Goal: Entertainment & Leisure: Browse casually

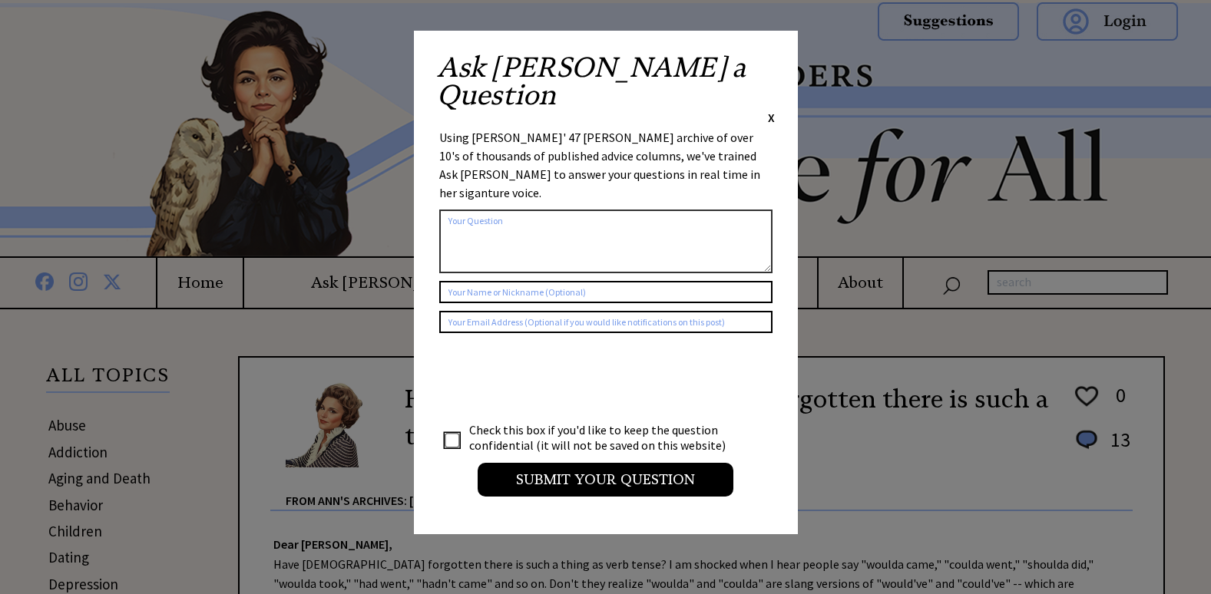
click at [771, 110] on span "X" at bounding box center [771, 117] width 7 height 15
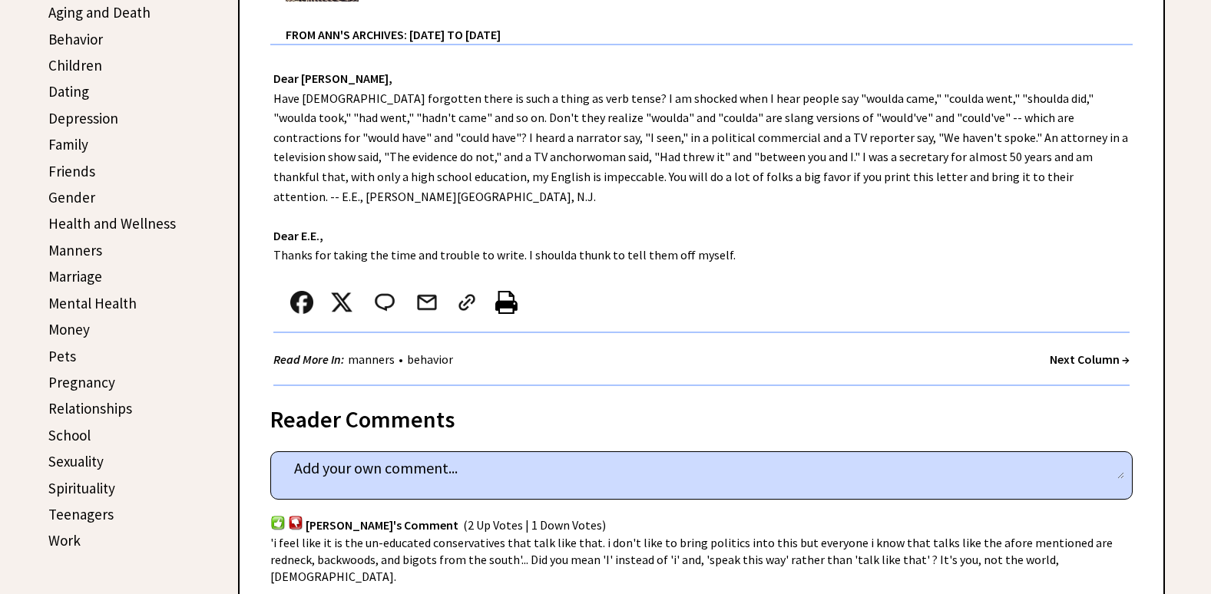
scroll to position [461, 0]
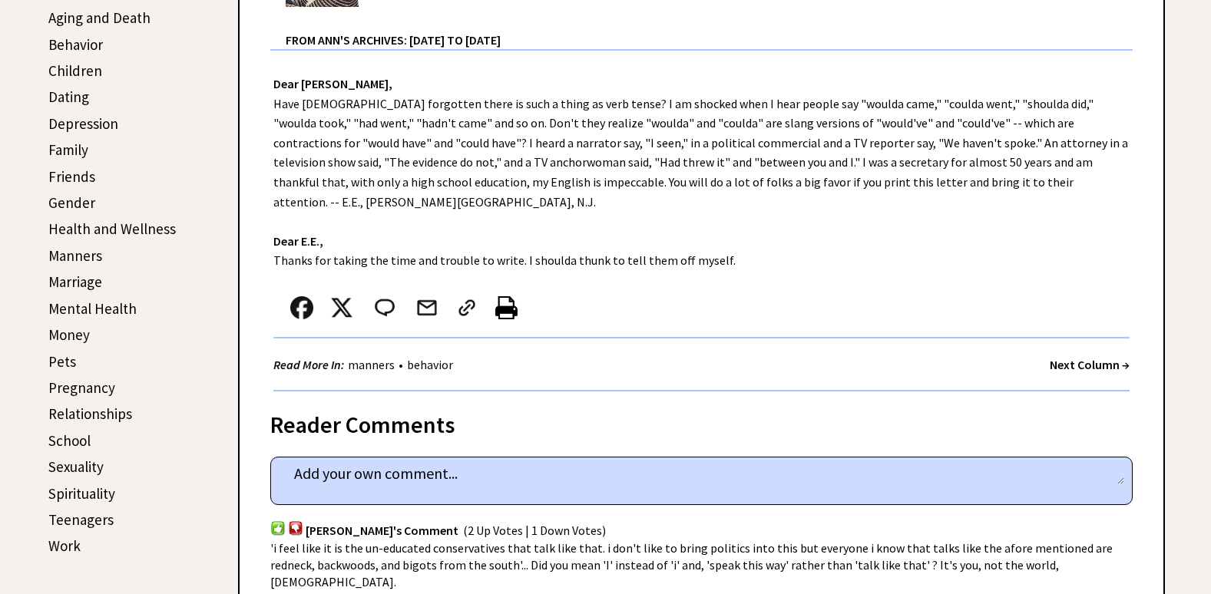
click at [1067, 357] on strong "Next Column →" at bounding box center [1089, 364] width 80 height 15
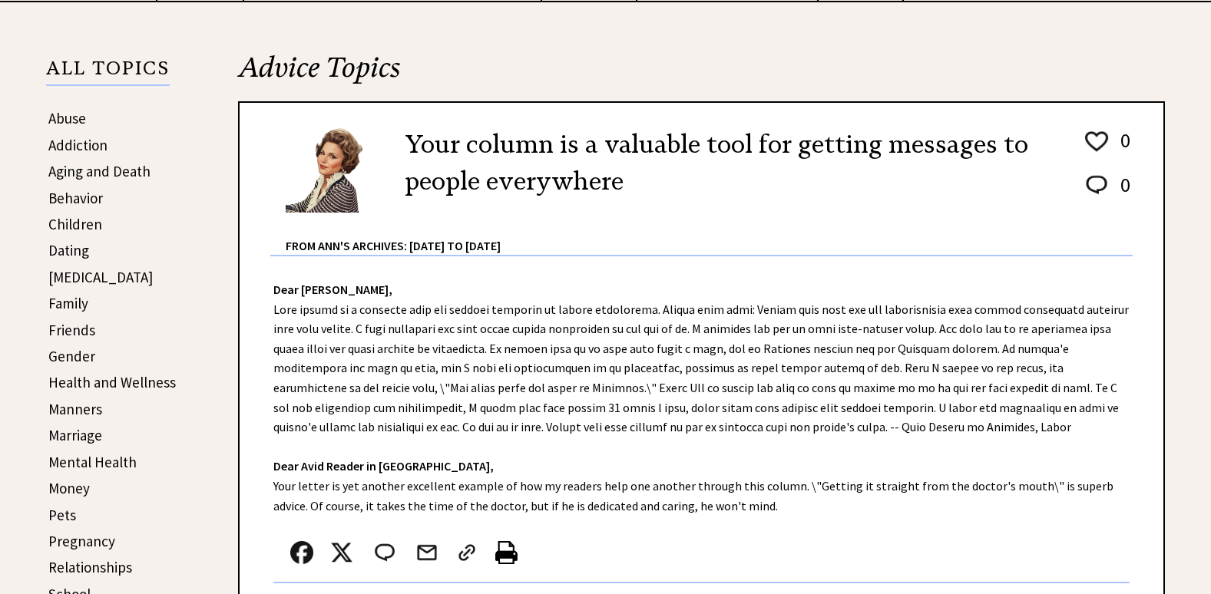
scroll to position [384, 0]
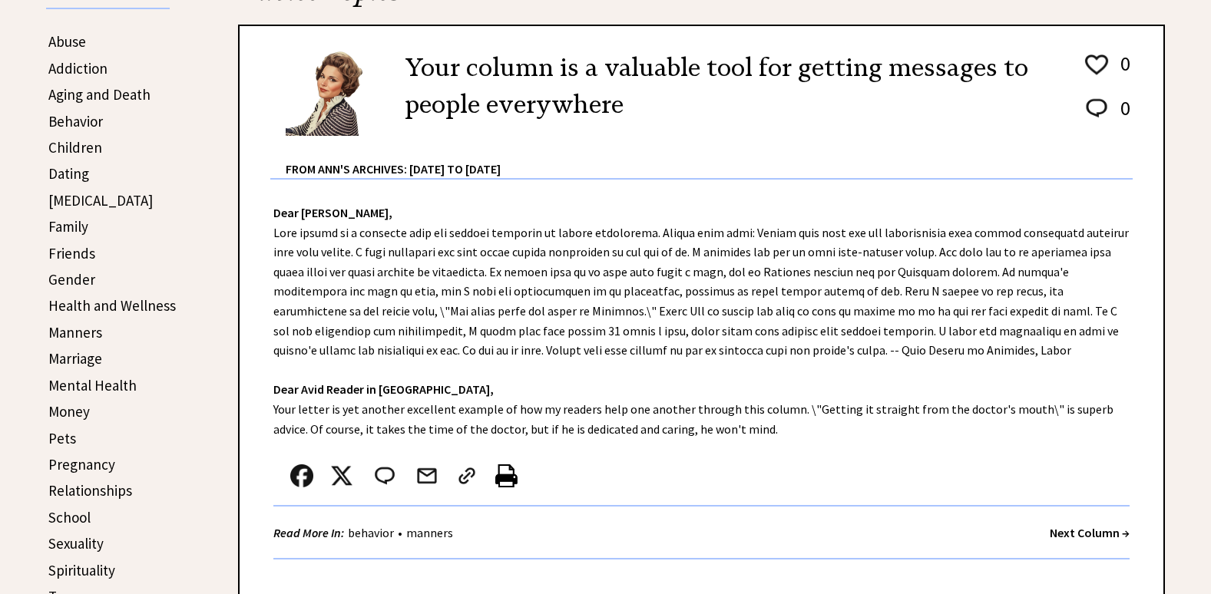
click at [1059, 535] on strong "Next Column →" at bounding box center [1089, 532] width 80 height 15
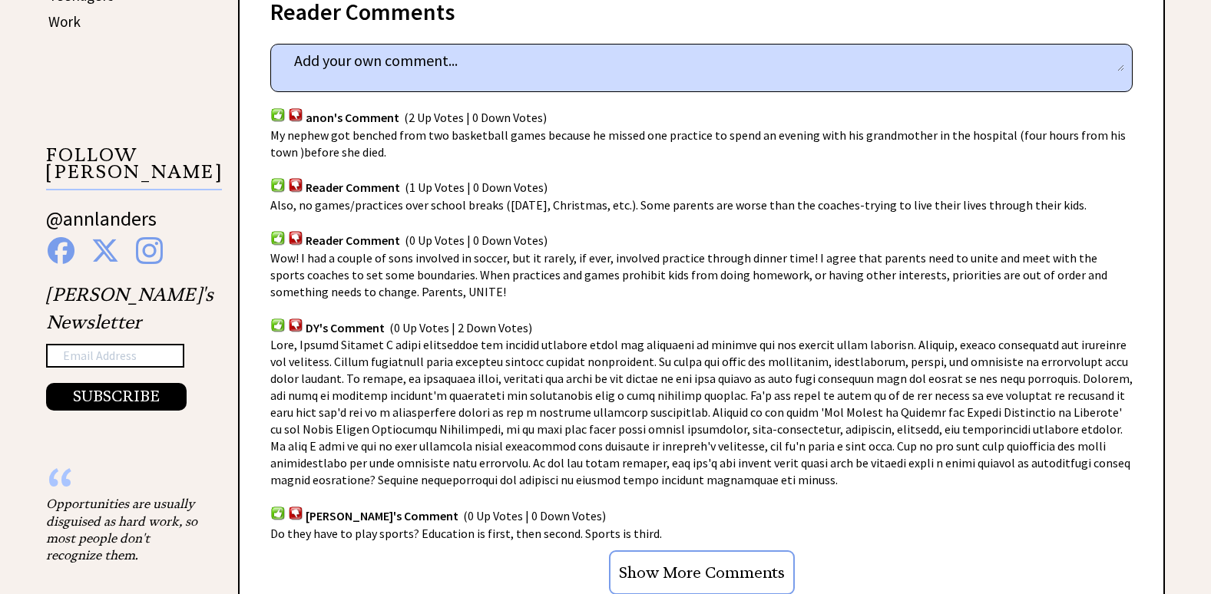
scroll to position [998, 0]
